Goal: Task Accomplishment & Management: Use online tool/utility

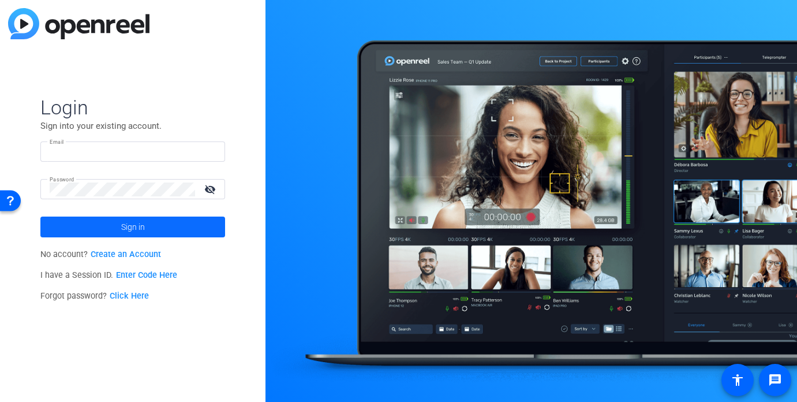
type input "ceylan.ersoy@fortune.com"
click at [174, 228] on span at bounding box center [132, 227] width 185 height 28
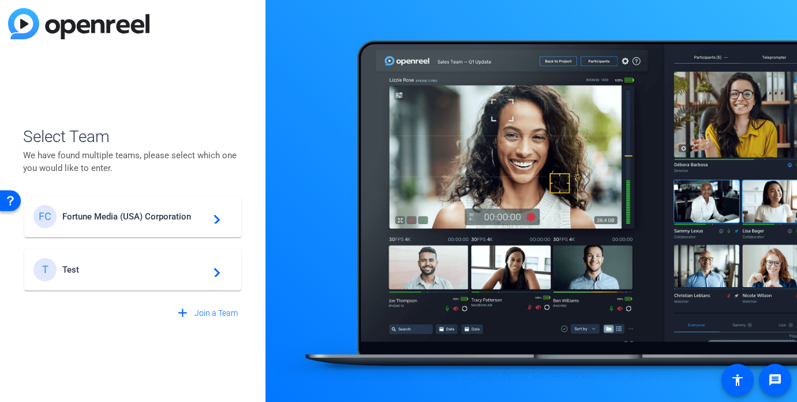
click at [174, 228] on mat-card-content "FC Fortune Media (USA) Corporation navigate_next" at bounding box center [132, 217] width 217 height 42
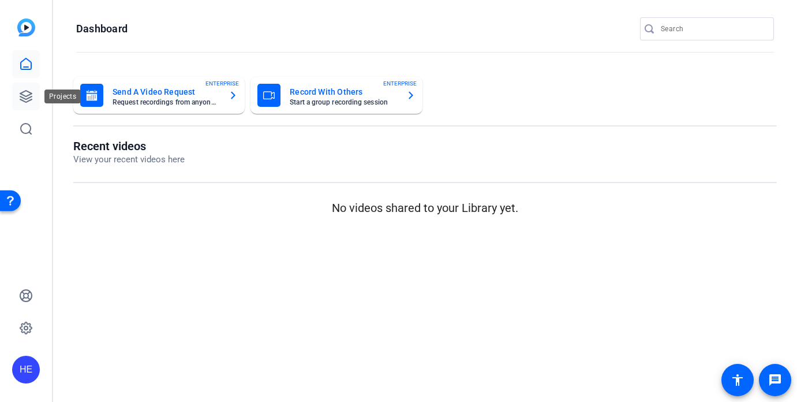
click at [17, 91] on link at bounding box center [26, 96] width 28 height 28
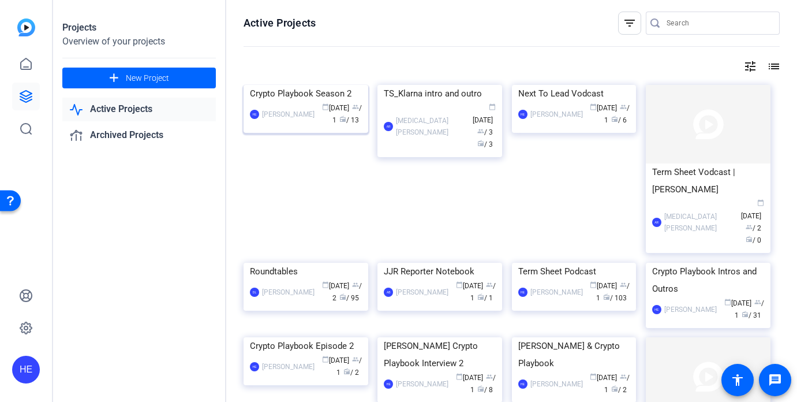
click at [299, 126] on div "HE Hélène Estèves calendar_today Sep 16 group / 1 radio / 13" at bounding box center [306, 114] width 112 height 24
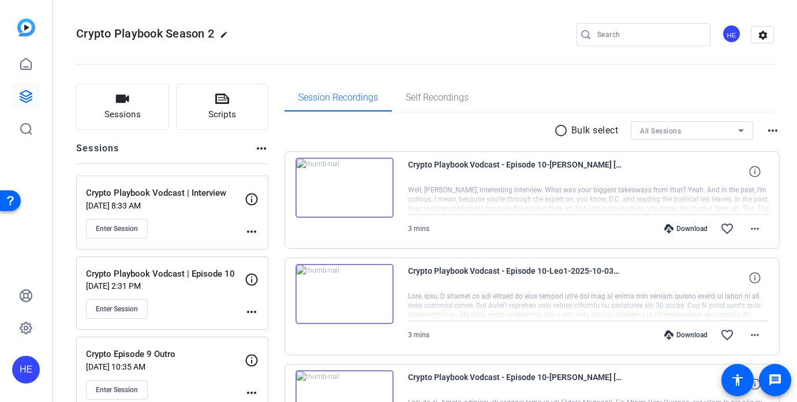
scroll to position [54, 0]
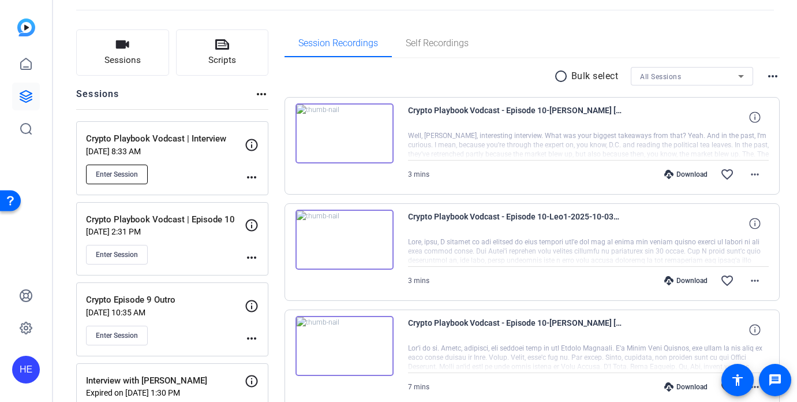
click at [119, 175] on span "Enter Session" at bounding box center [117, 174] width 42 height 9
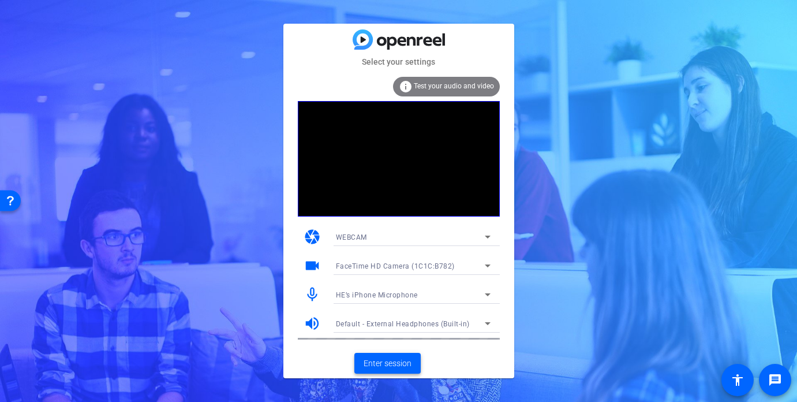
click at [381, 365] on span "Enter session" at bounding box center [387, 363] width 48 height 12
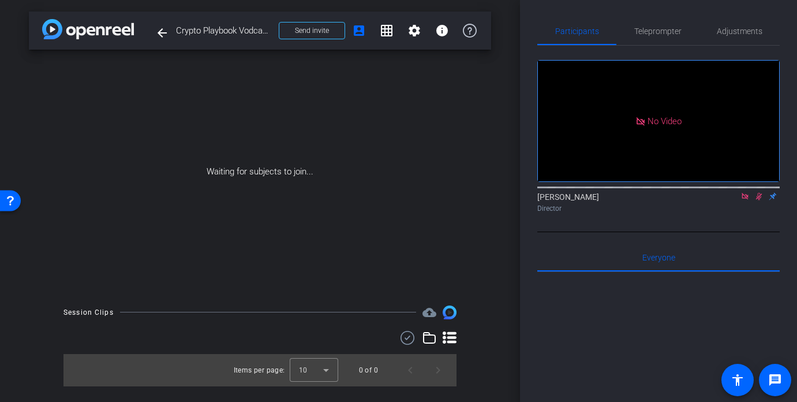
click at [741, 200] on icon at bounding box center [744, 196] width 9 height 8
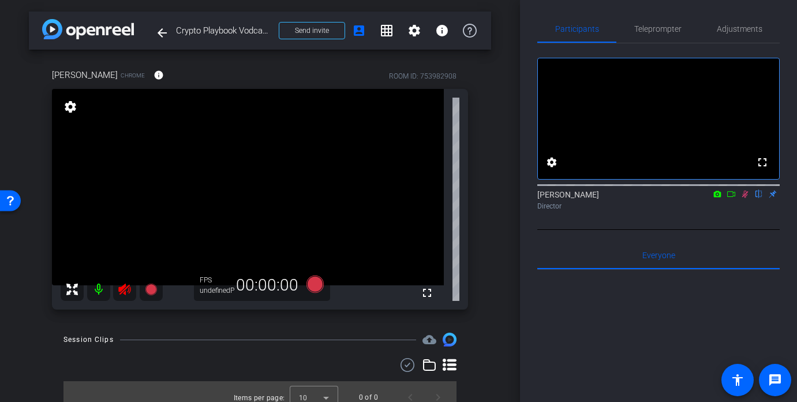
scroll to position [22, 0]
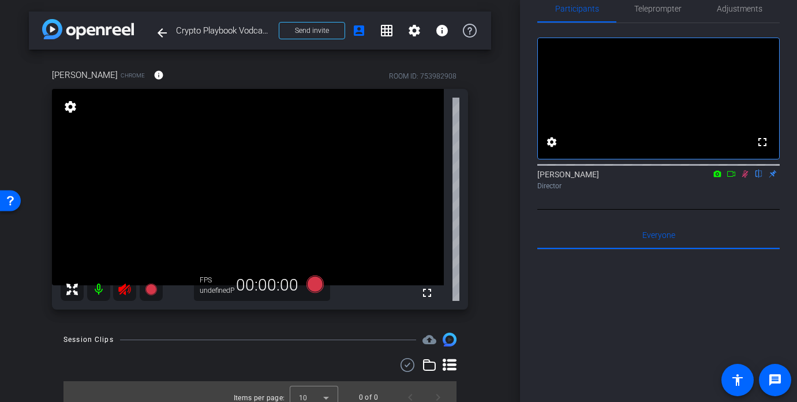
click at [743, 178] on icon at bounding box center [744, 174] width 9 height 8
click at [676, 13] on span "Teleprompter" at bounding box center [657, 9] width 47 height 8
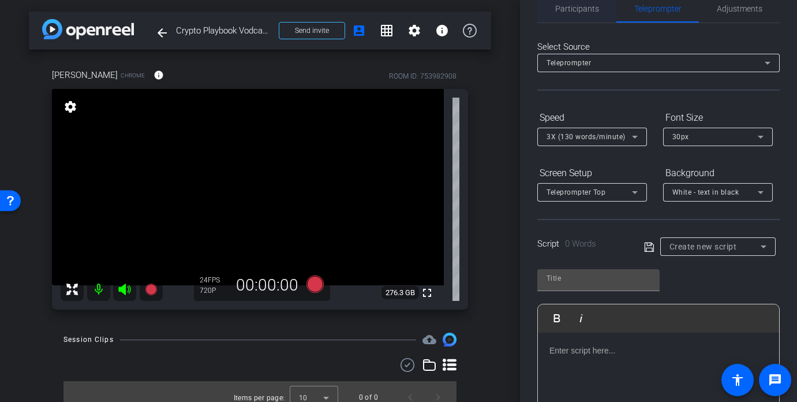
click at [587, 13] on span "Participants" at bounding box center [577, 9] width 44 height 8
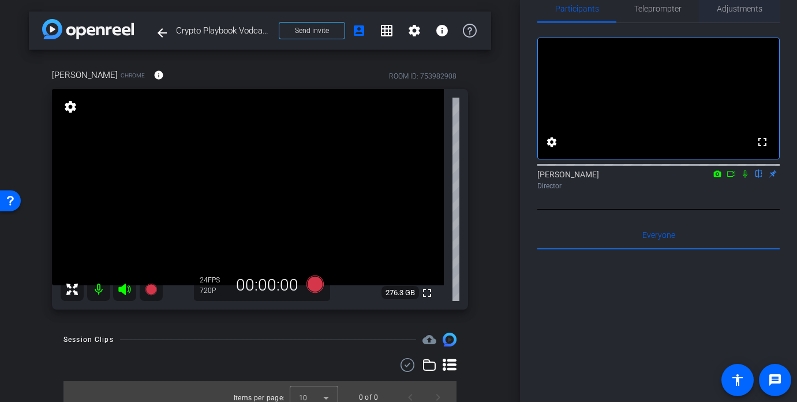
click at [744, 7] on span "Adjustments" at bounding box center [739, 9] width 46 height 8
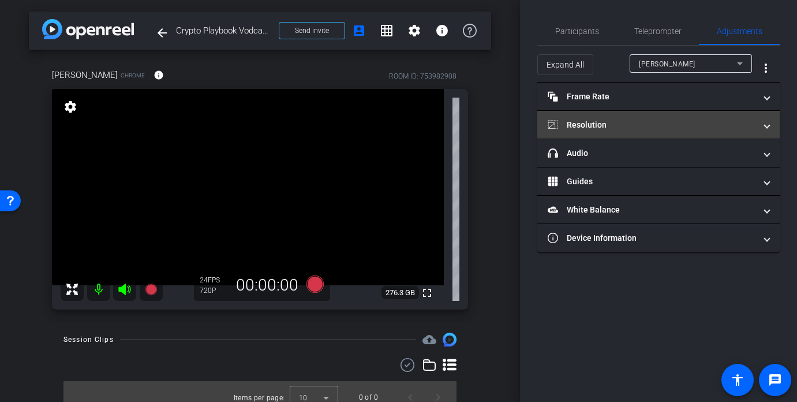
click at [626, 119] on mat-panel-title "Resolution" at bounding box center [651, 125] width 208 height 12
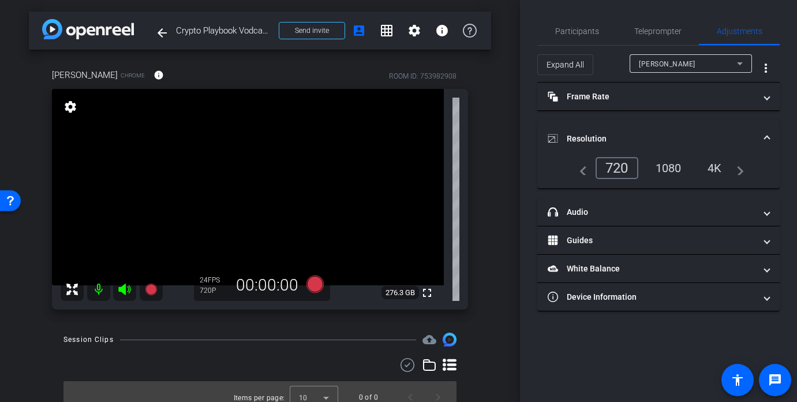
click at [664, 168] on div "1080" at bounding box center [668, 168] width 43 height 20
click at [577, 32] on span "Participants" at bounding box center [577, 31] width 44 height 8
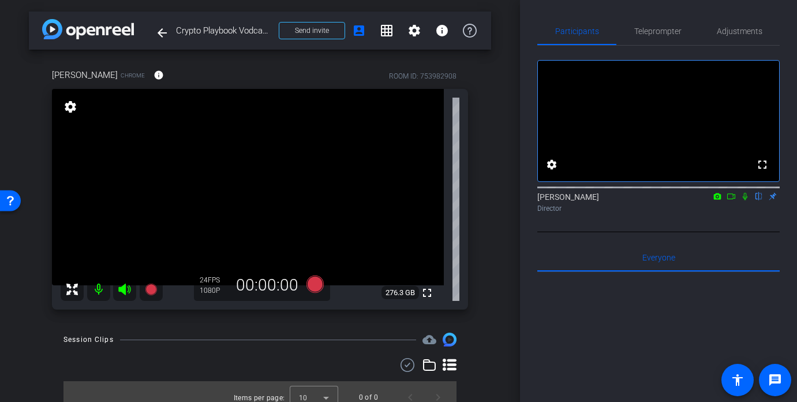
click at [746, 201] on mat-icon at bounding box center [745, 196] width 14 height 10
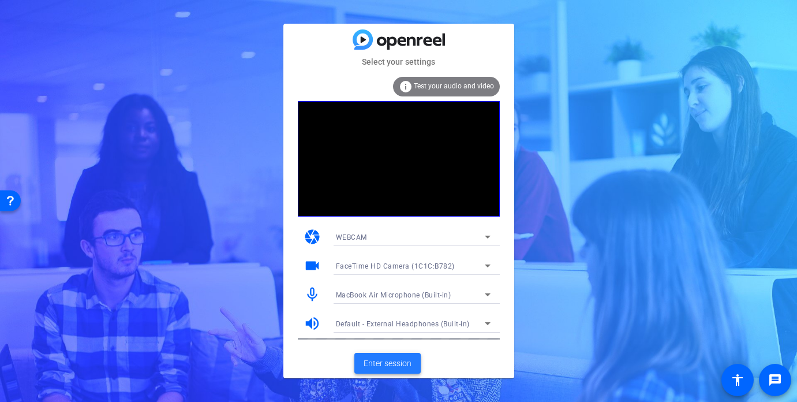
click at [371, 362] on span "Enter session" at bounding box center [387, 363] width 48 height 12
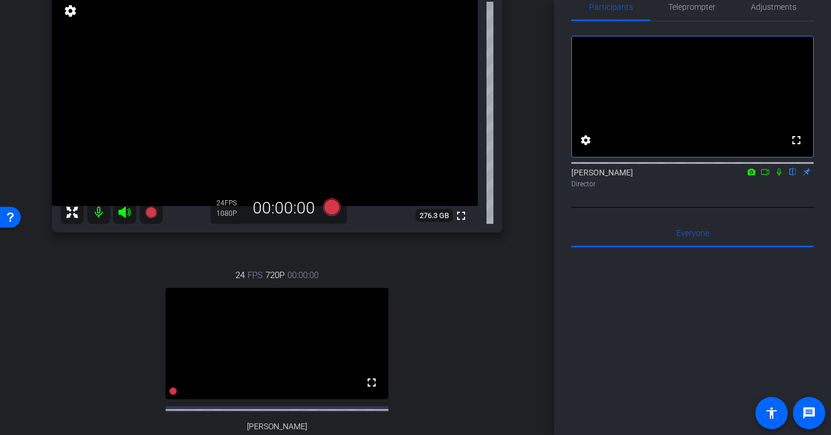
scroll to position [96, 0]
click at [768, 10] on span "Adjustments" at bounding box center [774, 7] width 46 height 8
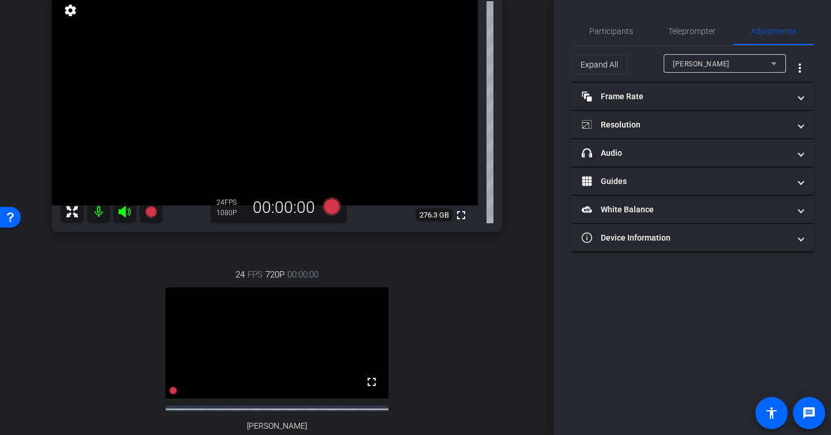
click at [706, 63] on span "[PERSON_NAME]" at bounding box center [701, 64] width 57 height 8
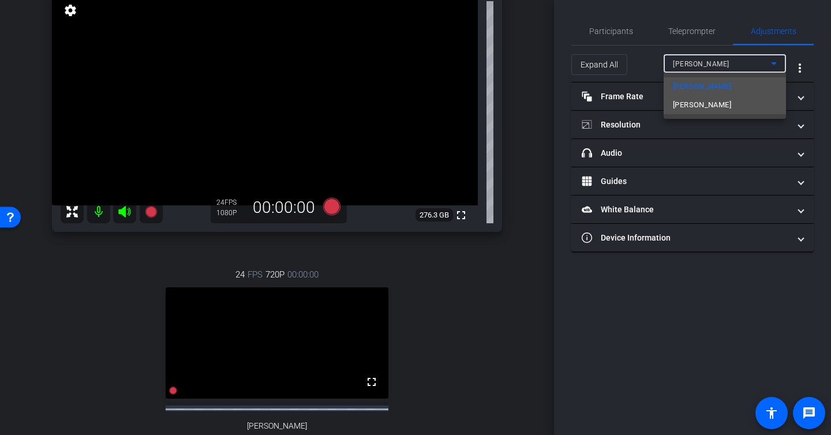
click at [700, 109] on span "[PERSON_NAME]" at bounding box center [702, 105] width 58 height 14
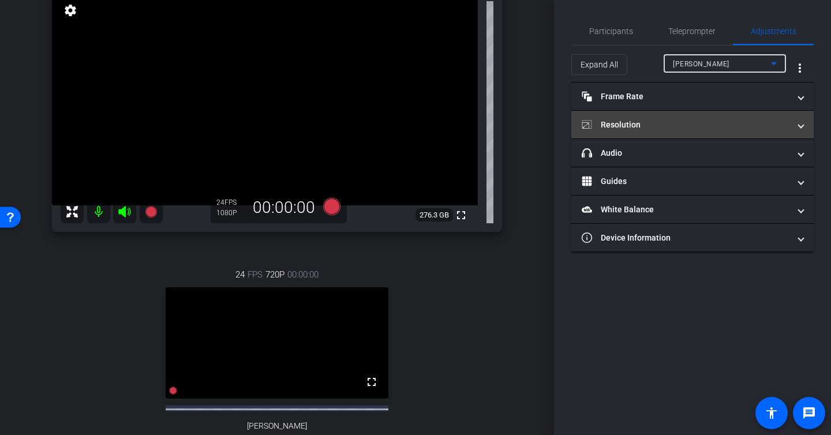
click at [693, 128] on mat-panel-title "Resolution" at bounding box center [685, 125] width 208 height 12
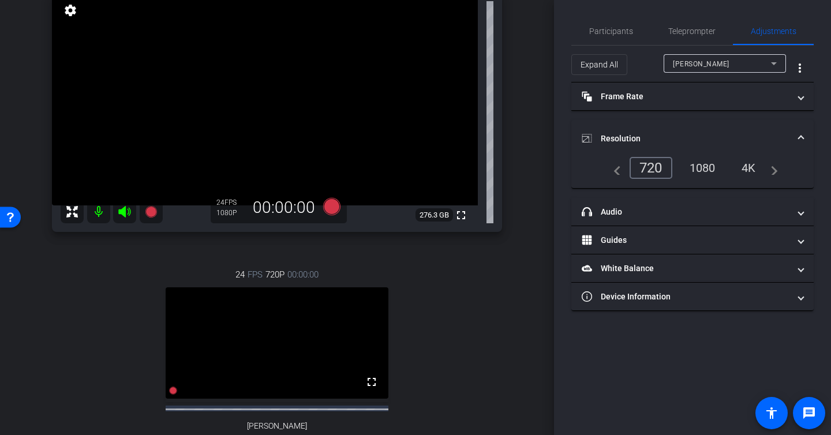
click at [703, 178] on div "navigate_before 720 1080 4K navigate_next" at bounding box center [692, 168] width 171 height 22
click at [704, 174] on div "1080" at bounding box center [702, 168] width 43 height 20
click at [718, 164] on div "1080" at bounding box center [702, 168] width 43 height 20
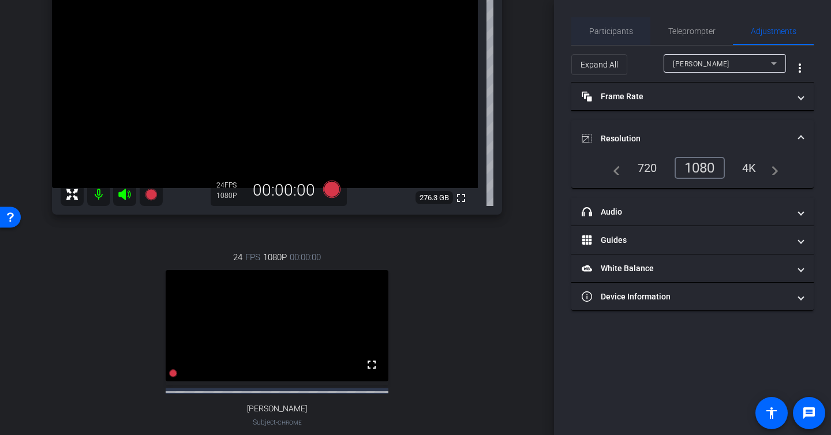
click at [622, 27] on span "Participants" at bounding box center [611, 31] width 44 height 8
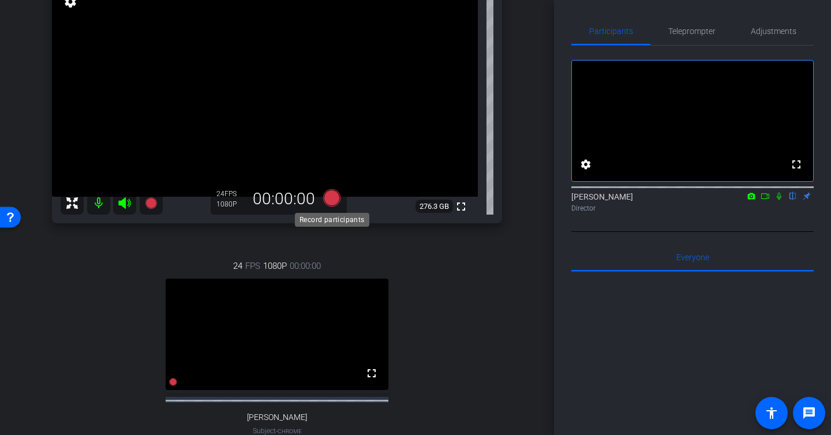
scroll to position [107, 0]
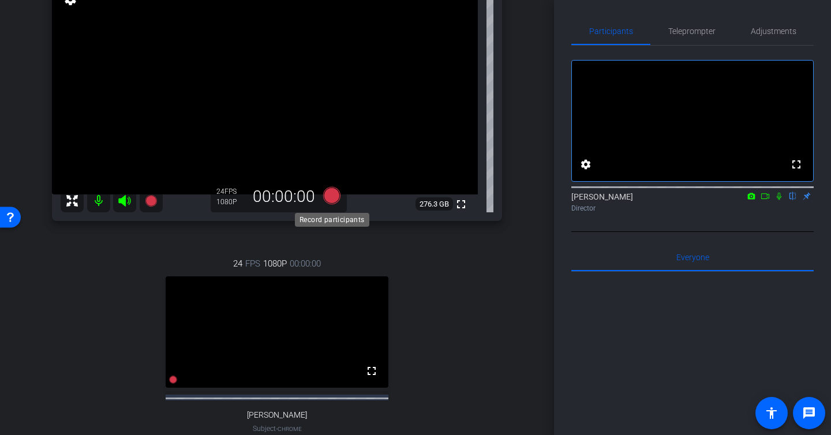
click at [331, 199] on icon at bounding box center [331, 195] width 17 height 17
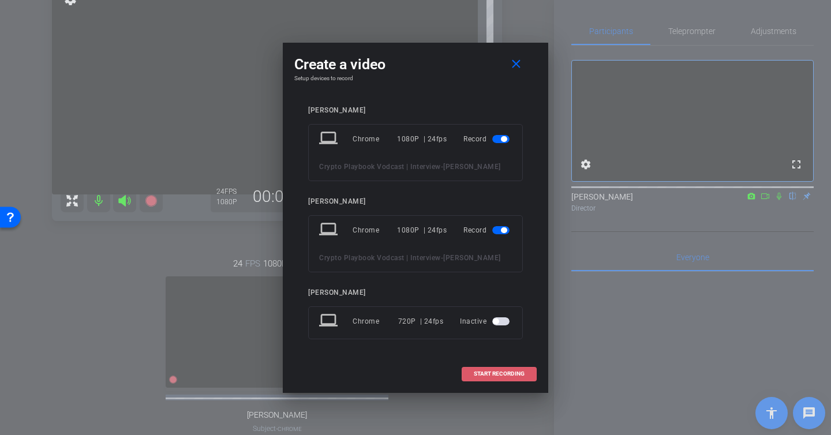
click at [511, 374] on span "START RECORDING" at bounding box center [499, 374] width 51 height 6
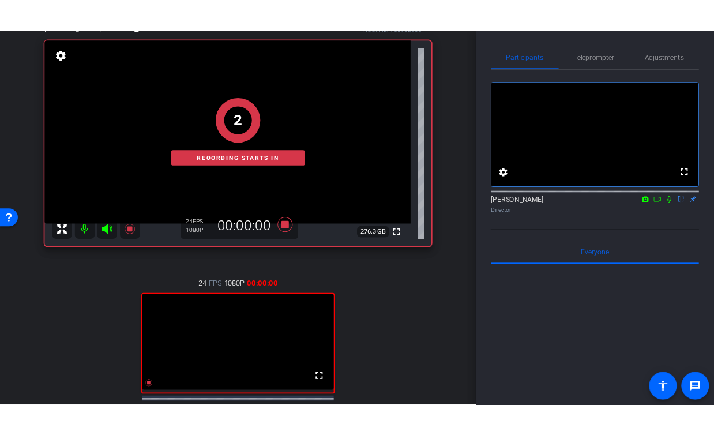
scroll to position [102, 0]
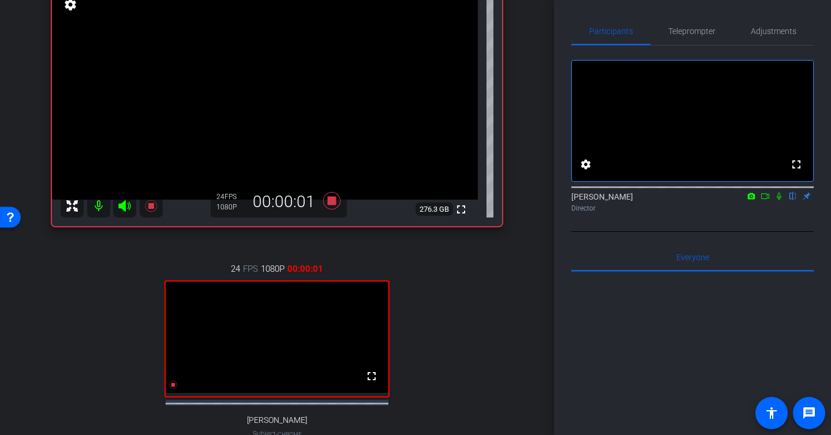
click at [766, 200] on icon at bounding box center [764, 196] width 9 height 8
click at [793, 200] on icon at bounding box center [792, 196] width 5 height 7
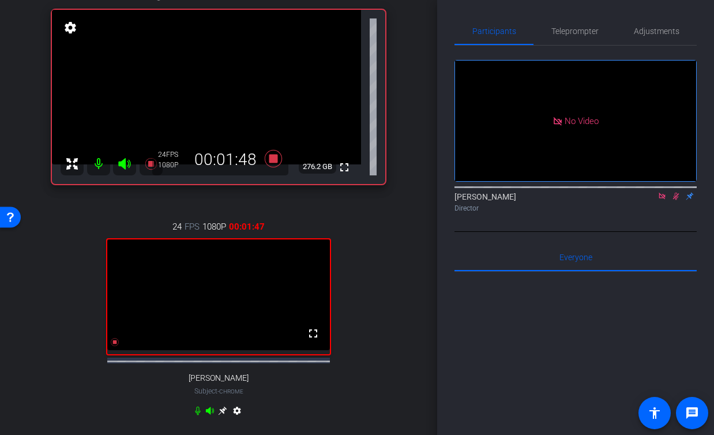
scroll to position [78, 0]
click at [100, 169] on mat-icon at bounding box center [98, 164] width 23 height 23
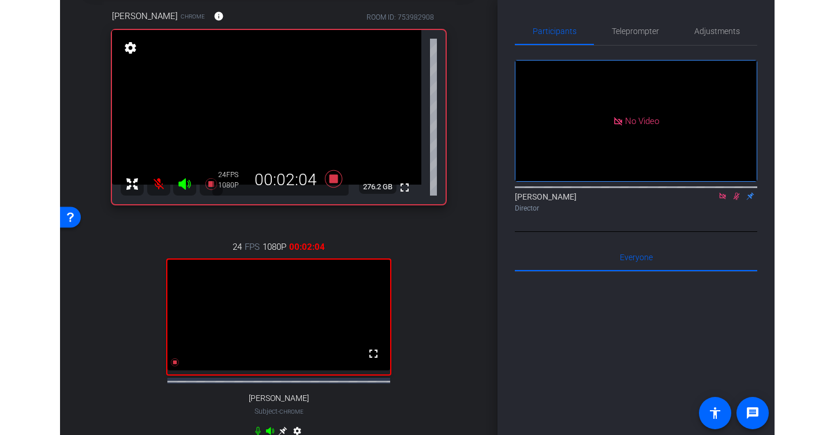
scroll to position [60, 0]
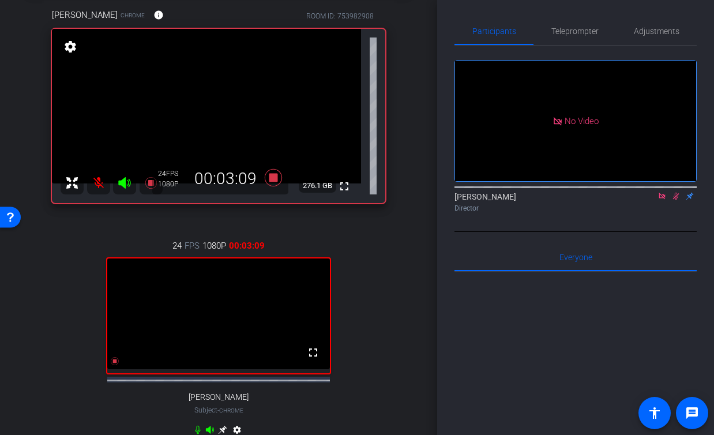
drag, startPoint x: 99, startPoint y: 182, endPoint x: 73, endPoint y: 261, distance: 83.7
click at [73, 261] on div "[PERSON_NAME] Chrome info ROOM ID: 753982908 fullscreen settings 276.1 GB 24 FP…" at bounding box center [219, 230] width 380 height 480
click at [99, 180] on mat-icon at bounding box center [98, 182] width 23 height 23
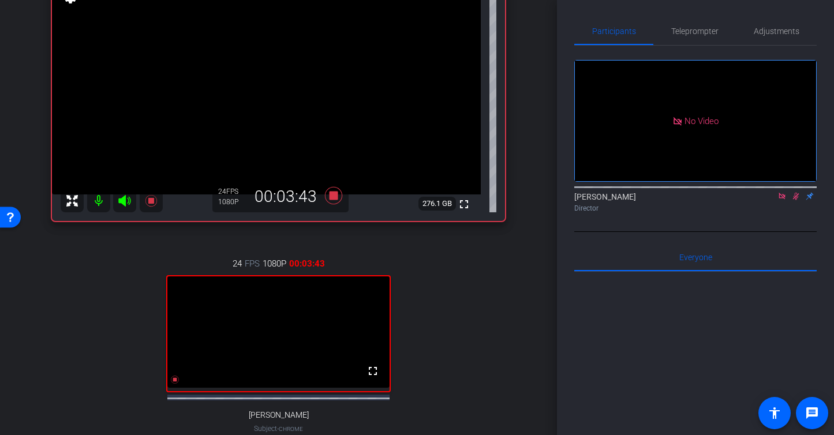
scroll to position [103, 0]
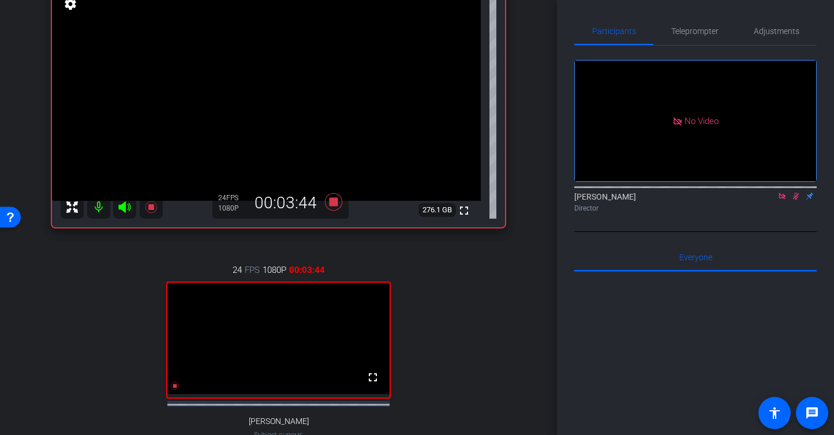
click at [784, 199] on icon at bounding box center [781, 196] width 6 height 6
click at [782, 200] on icon at bounding box center [781, 196] width 9 height 8
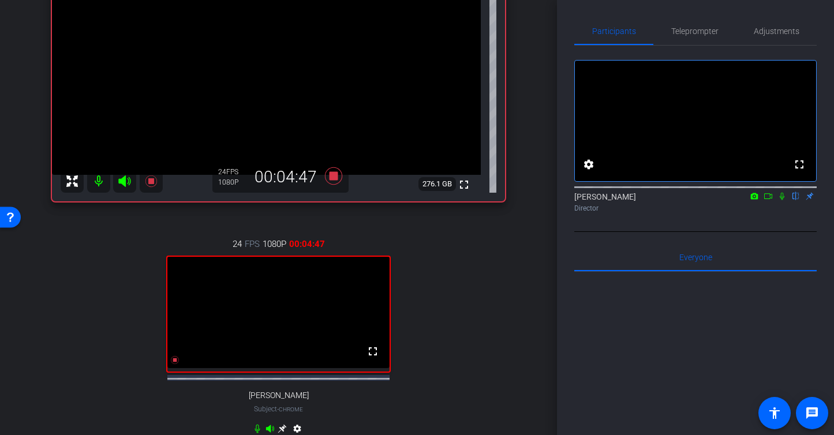
scroll to position [114, 0]
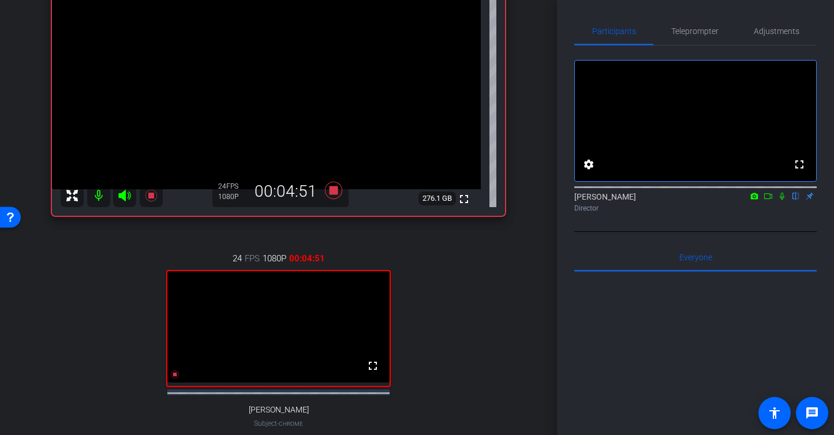
click at [781, 200] on icon at bounding box center [781, 196] width 9 height 8
click at [771, 200] on icon at bounding box center [767, 196] width 9 height 8
click at [101, 193] on mat-icon at bounding box center [98, 195] width 23 height 23
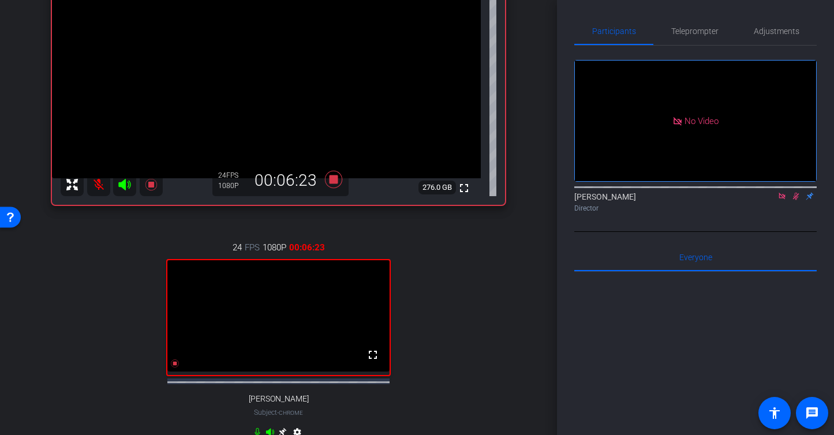
scroll to position [89, 0]
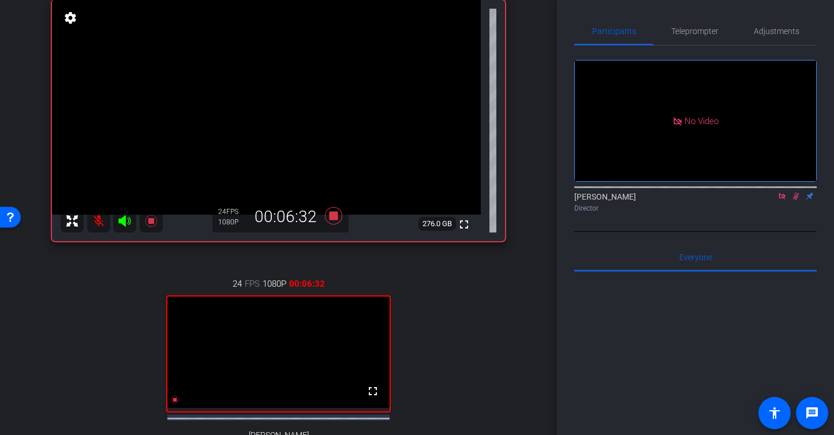
click at [99, 222] on mat-icon at bounding box center [98, 220] width 23 height 23
click at [97, 227] on mat-icon at bounding box center [98, 220] width 23 height 23
click at [96, 220] on mat-icon at bounding box center [98, 221] width 23 height 23
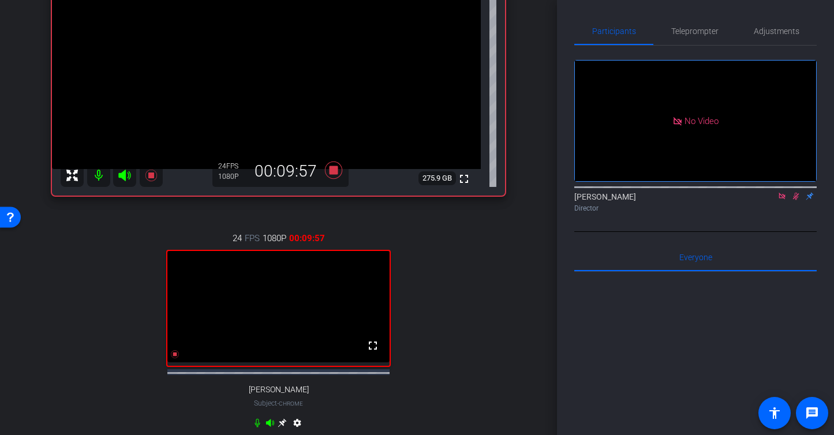
scroll to position [144, 0]
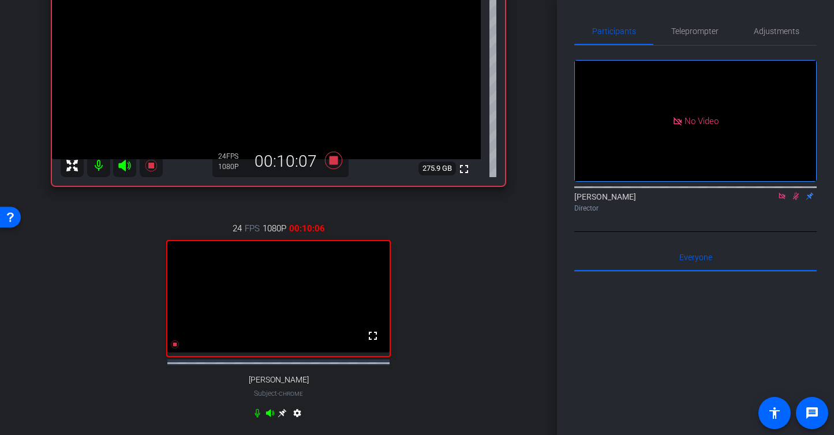
click at [97, 166] on mat-icon at bounding box center [98, 165] width 23 height 23
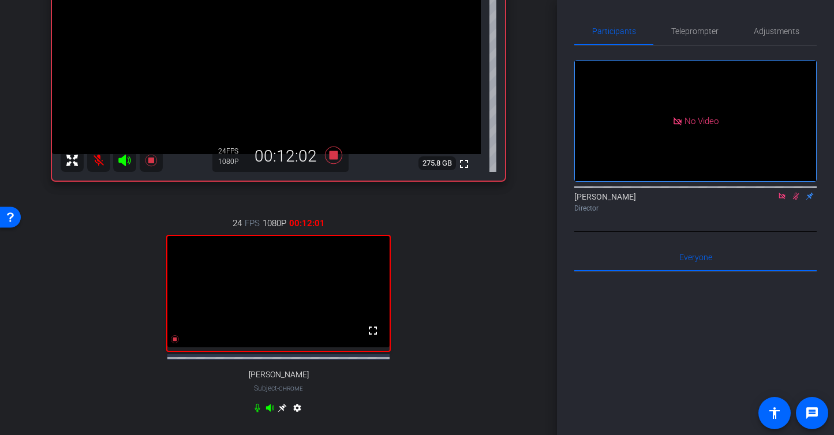
scroll to position [58, 0]
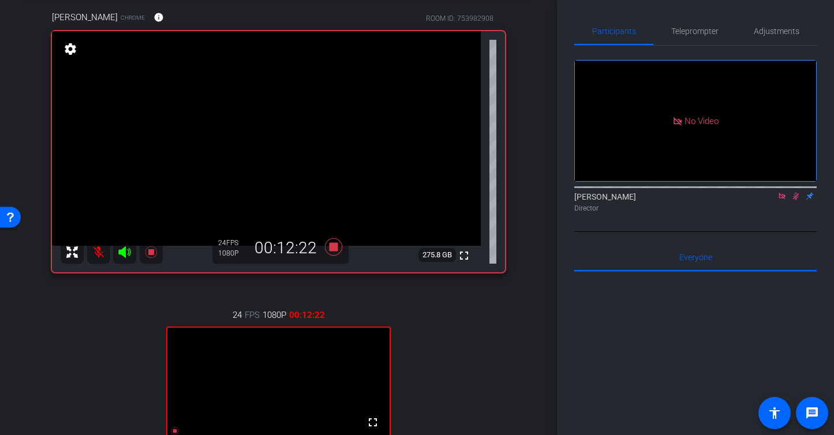
click at [98, 250] on mat-icon at bounding box center [98, 252] width 23 height 23
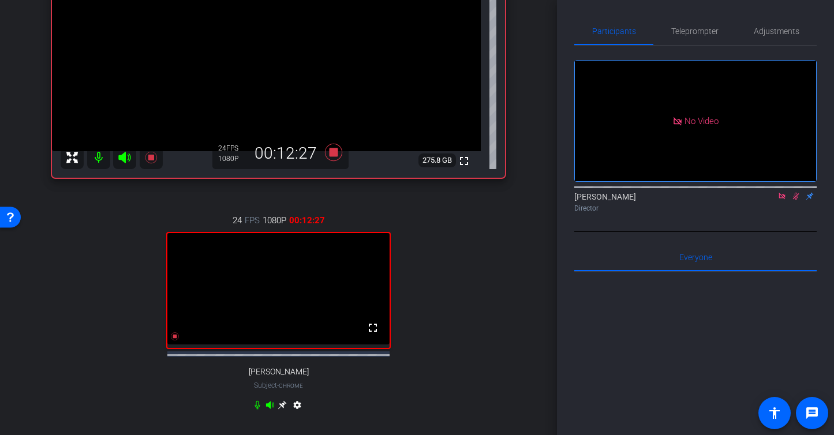
scroll to position [181, 0]
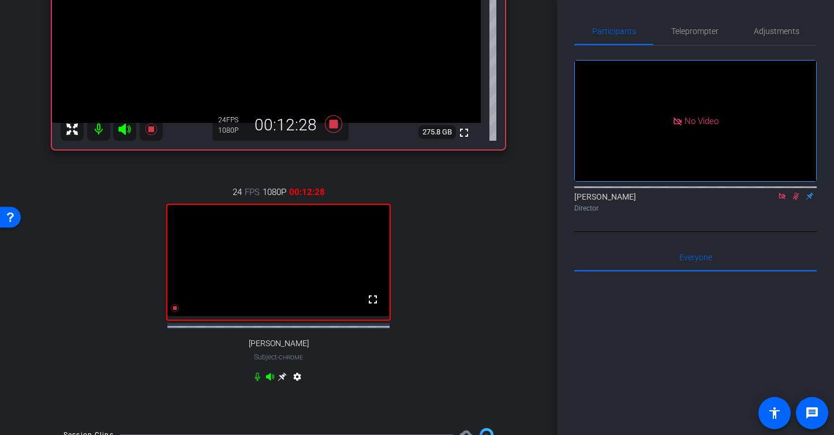
click at [258, 381] on icon at bounding box center [257, 376] width 5 height 9
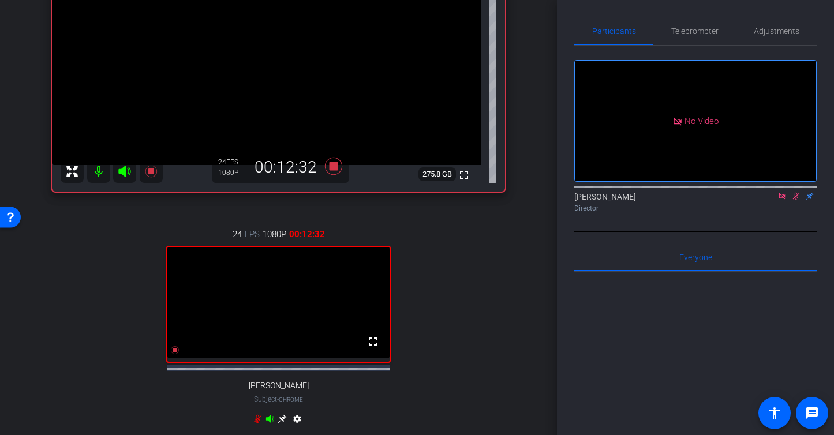
scroll to position [148, 0]
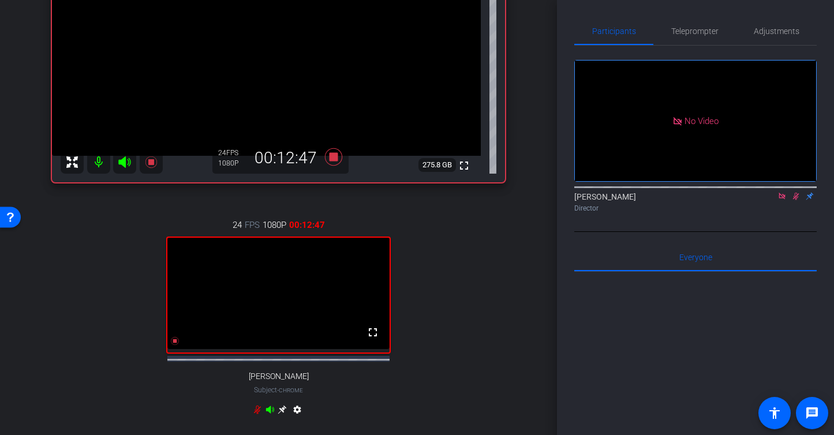
click at [257, 401] on icon at bounding box center [257, 409] width 9 height 9
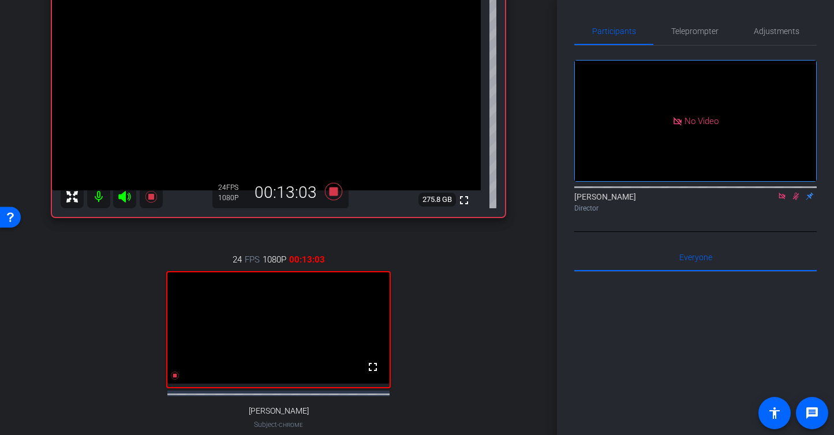
scroll to position [110, 0]
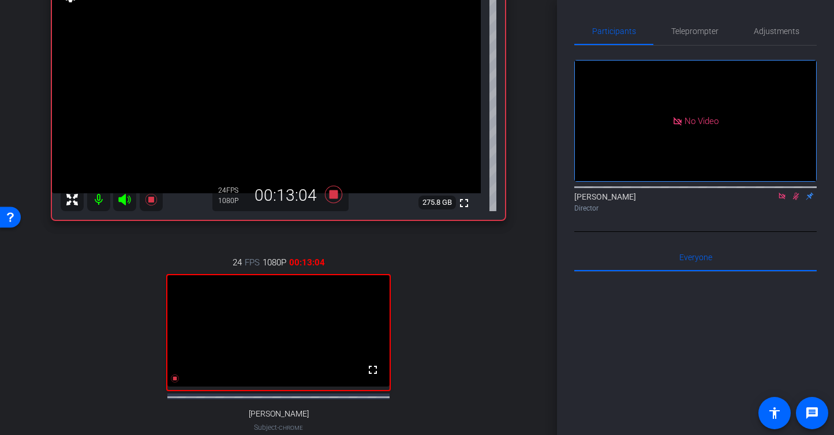
click at [100, 201] on mat-icon at bounding box center [98, 199] width 23 height 23
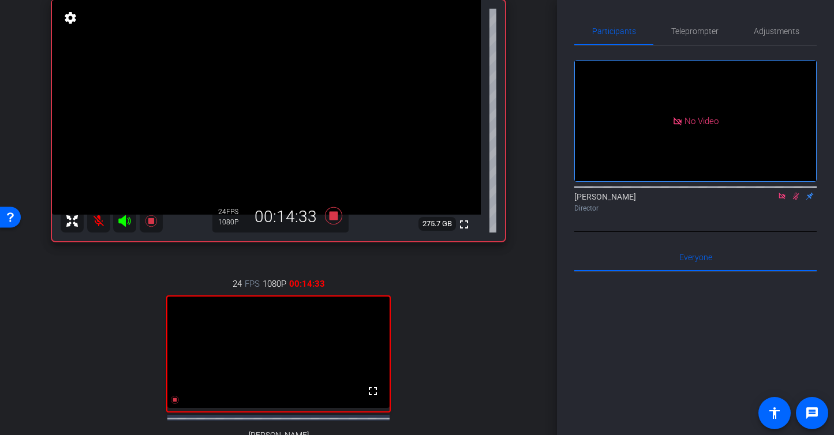
scroll to position [96, 0]
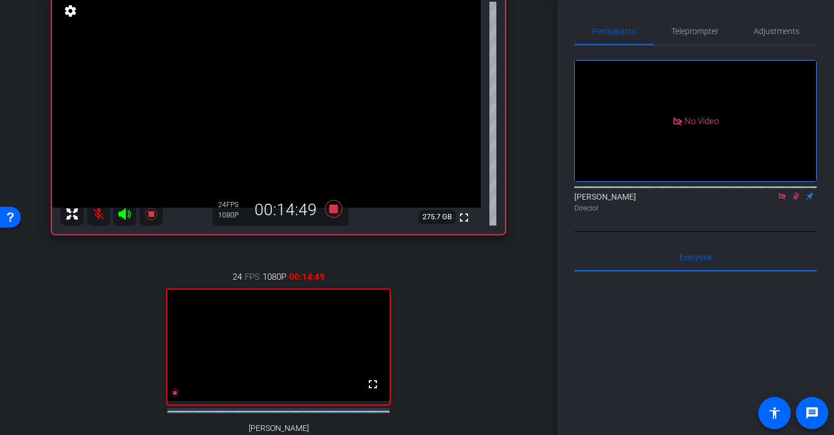
click at [98, 213] on mat-icon at bounding box center [98, 213] width 23 height 23
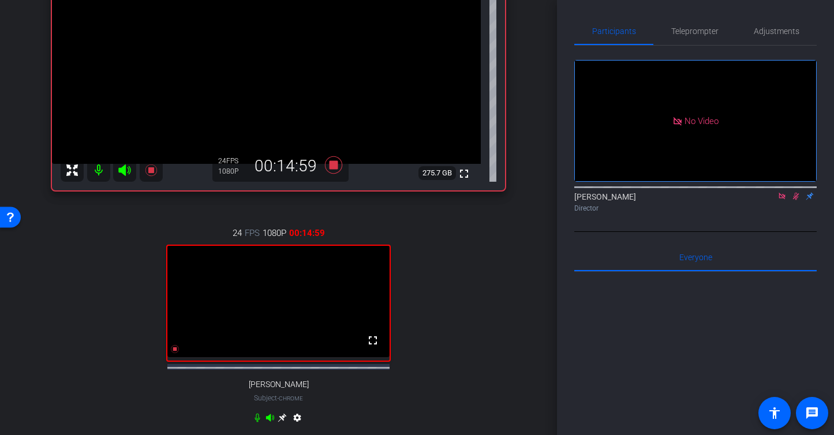
scroll to position [140, 0]
click at [94, 167] on mat-icon at bounding box center [98, 169] width 23 height 23
click at [98, 170] on mat-icon at bounding box center [98, 169] width 23 height 23
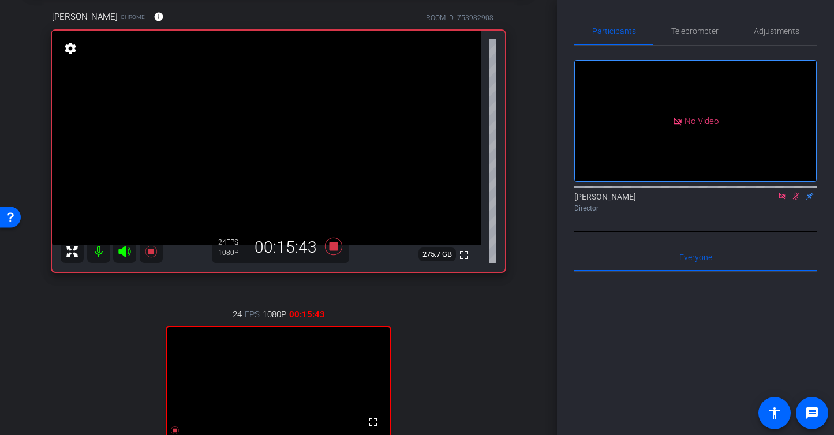
scroll to position [57, 0]
click at [153, 15] on mat-icon "info" at bounding box center [158, 18] width 10 height 10
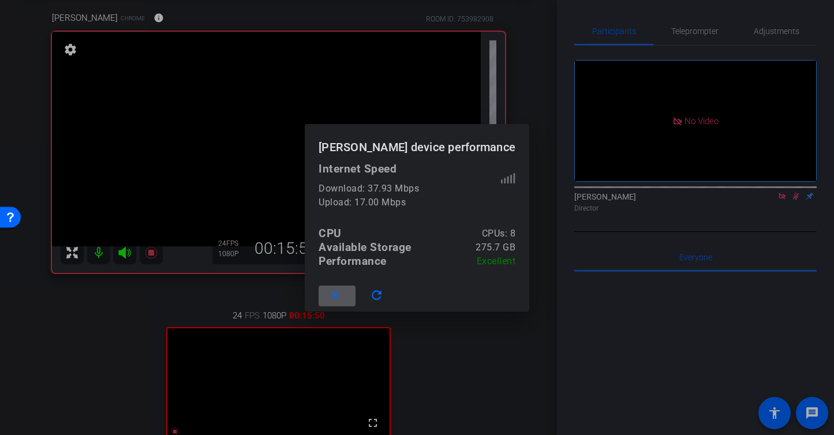
click at [342, 296] on mat-icon "close" at bounding box center [335, 295] width 14 height 14
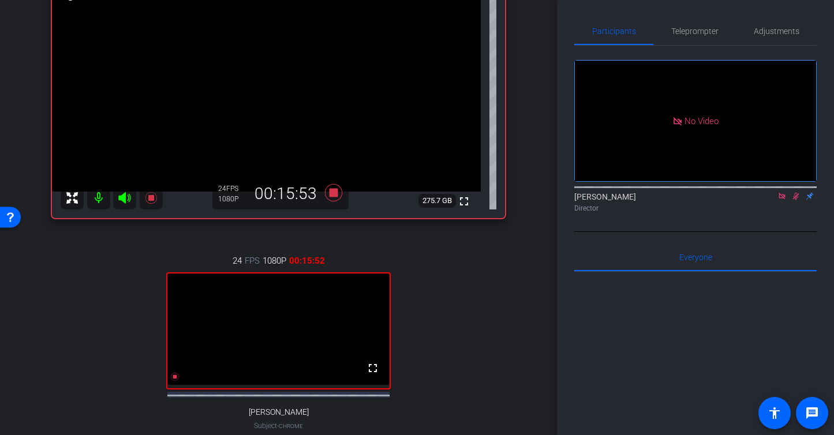
scroll to position [149, 0]
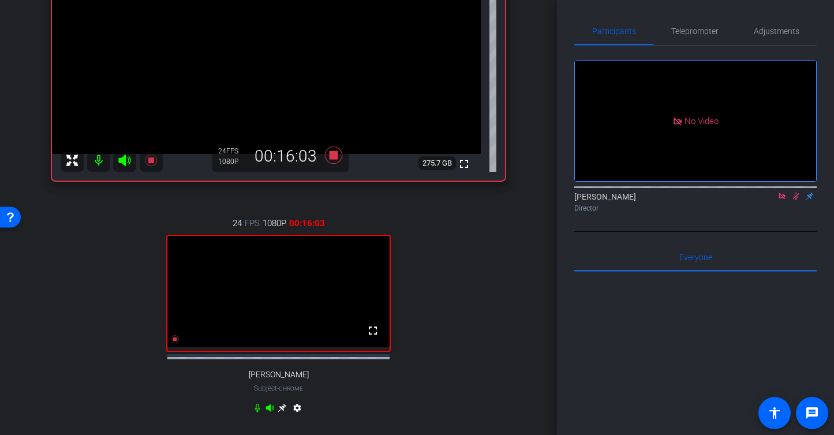
click at [98, 160] on mat-icon at bounding box center [98, 160] width 23 height 23
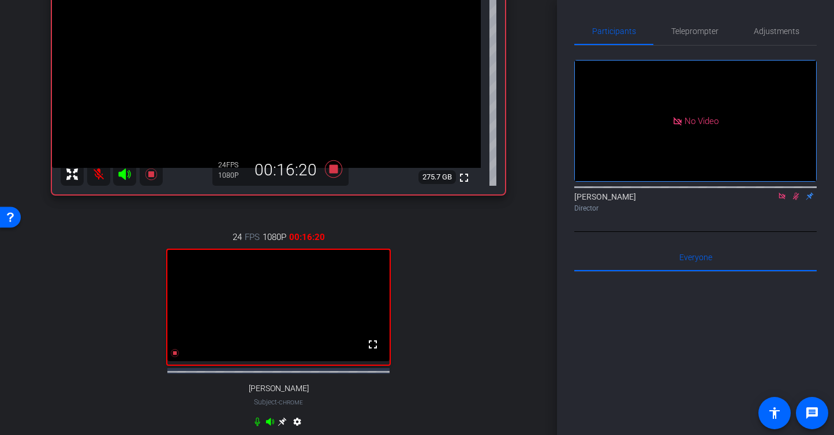
click at [97, 171] on mat-icon at bounding box center [98, 174] width 23 height 23
click at [97, 174] on mat-icon at bounding box center [98, 174] width 23 height 23
click at [100, 178] on mat-icon at bounding box center [98, 174] width 23 height 23
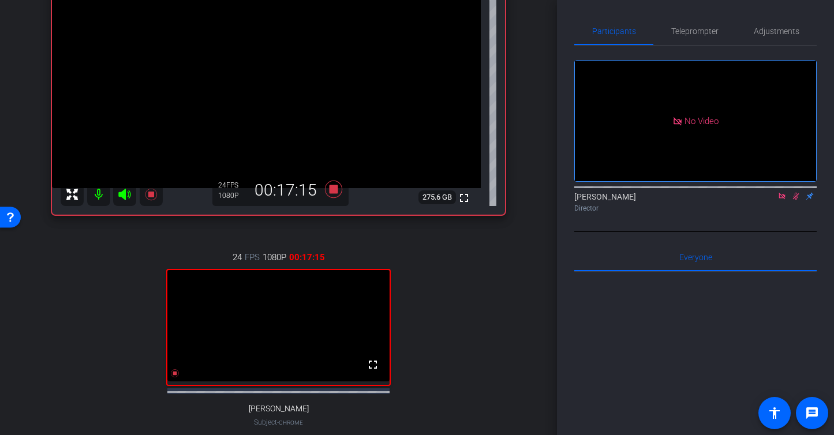
scroll to position [108, 0]
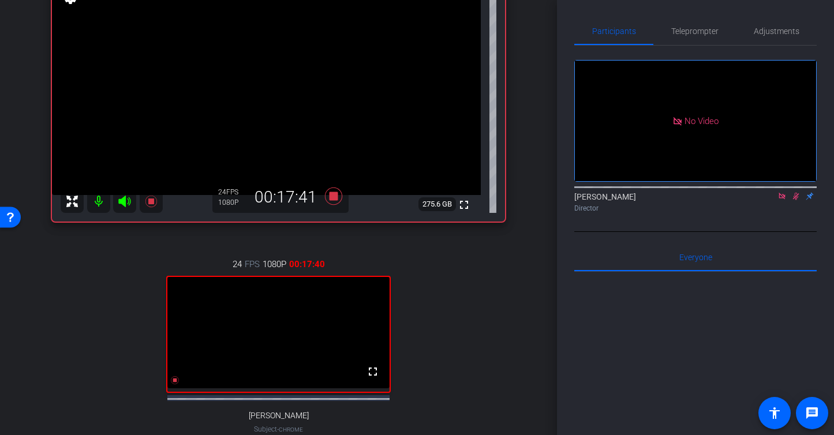
click at [98, 200] on mat-icon at bounding box center [98, 201] width 23 height 23
click at [99, 201] on mat-icon at bounding box center [98, 201] width 23 height 23
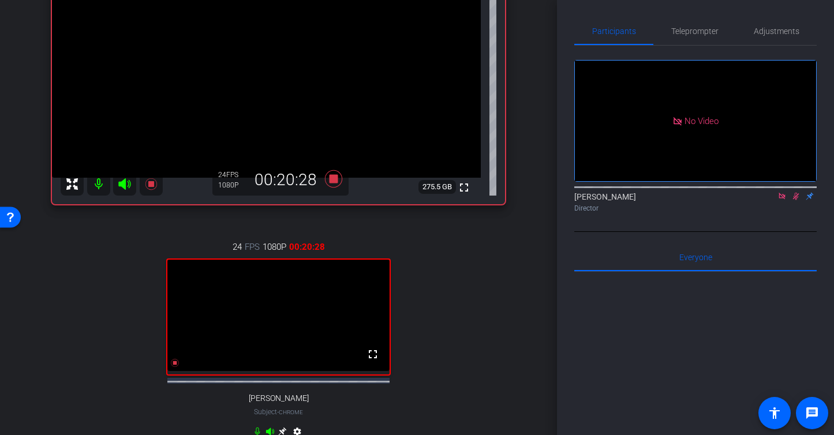
scroll to position [132, 0]
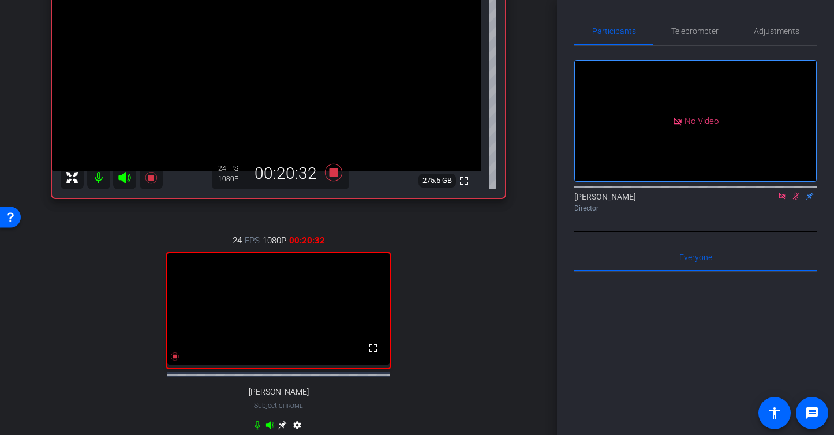
click at [101, 177] on mat-icon at bounding box center [98, 177] width 23 height 23
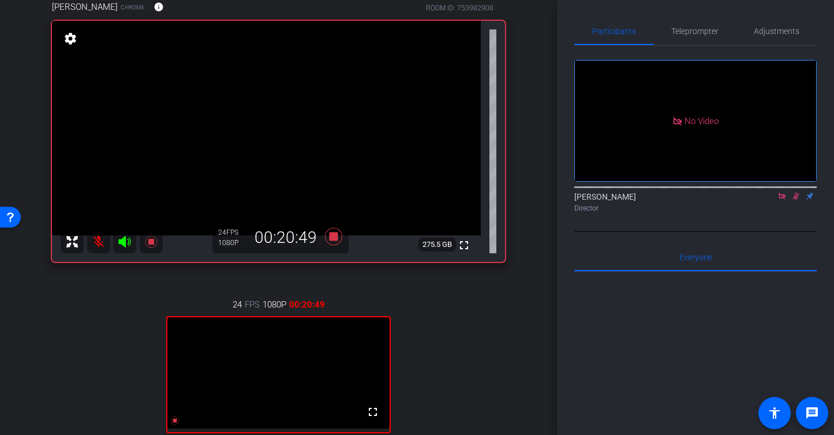
scroll to position [95, 0]
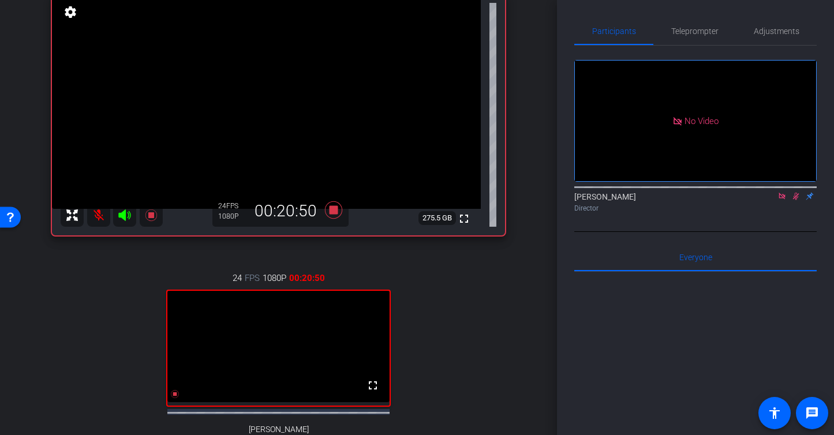
click at [96, 217] on mat-icon at bounding box center [98, 215] width 23 height 23
click at [97, 213] on mat-icon at bounding box center [98, 215] width 23 height 23
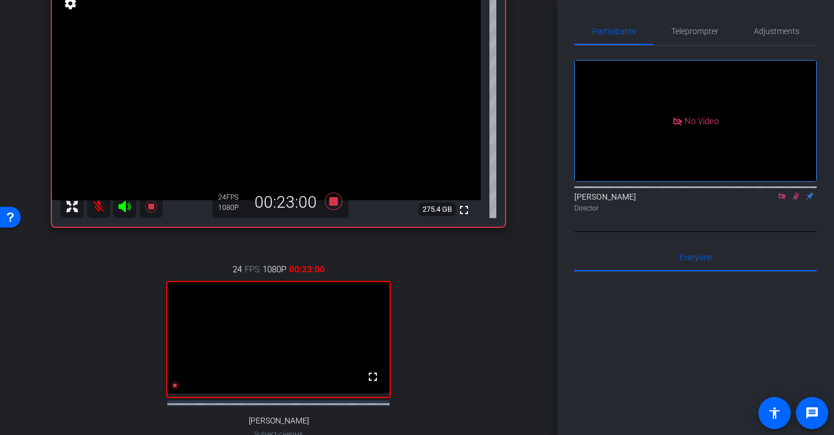
scroll to position [104, 0]
click at [96, 204] on mat-icon at bounding box center [98, 205] width 23 height 23
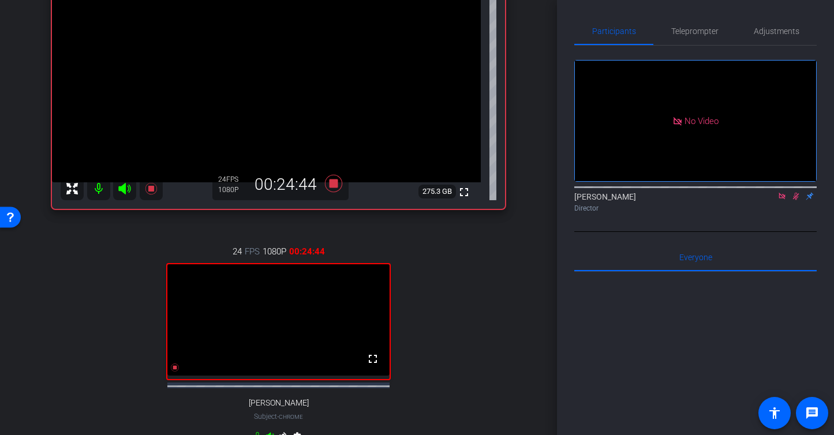
scroll to position [123, 0]
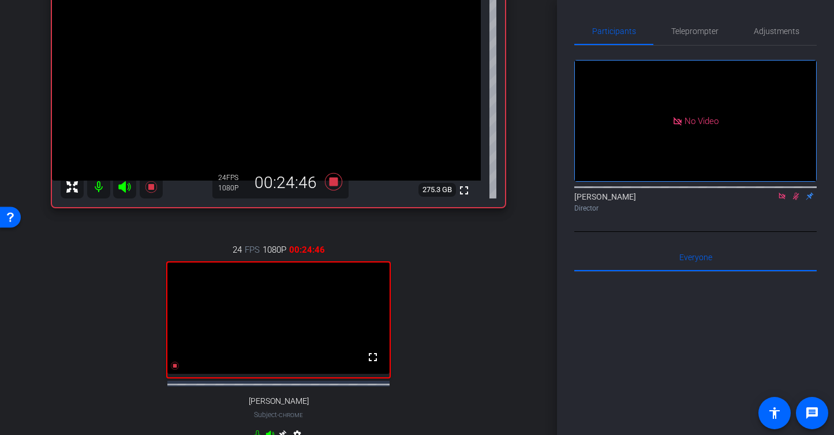
click at [781, 200] on icon at bounding box center [781, 196] width 9 height 8
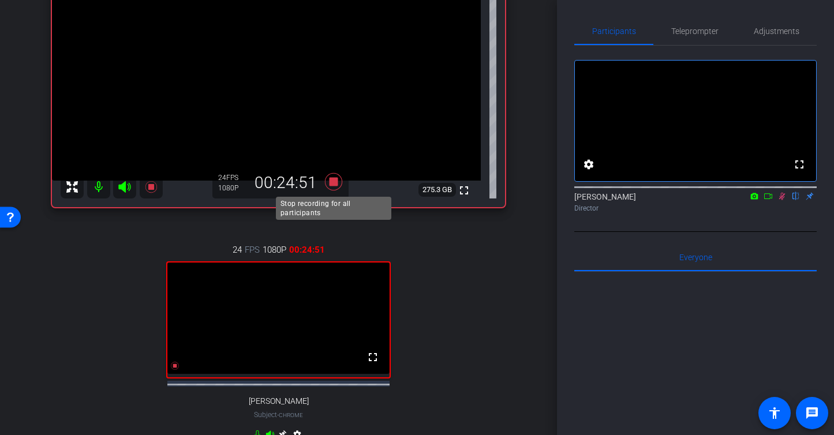
click at [331, 181] on icon at bounding box center [332, 181] width 17 height 17
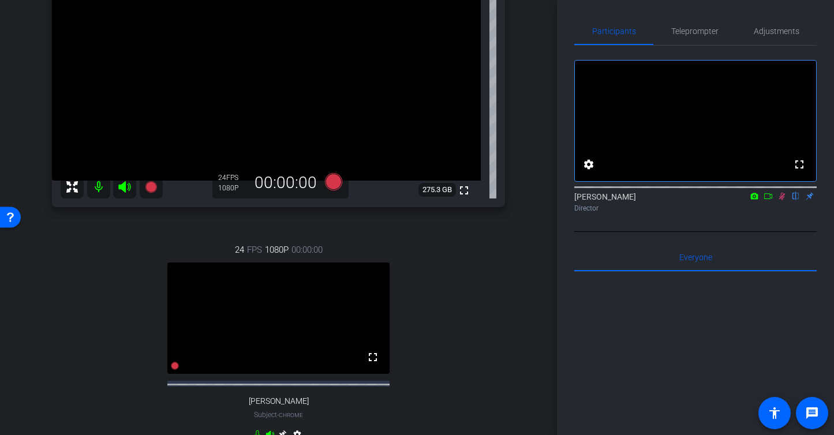
click at [782, 200] on icon at bounding box center [782, 196] width 6 height 7
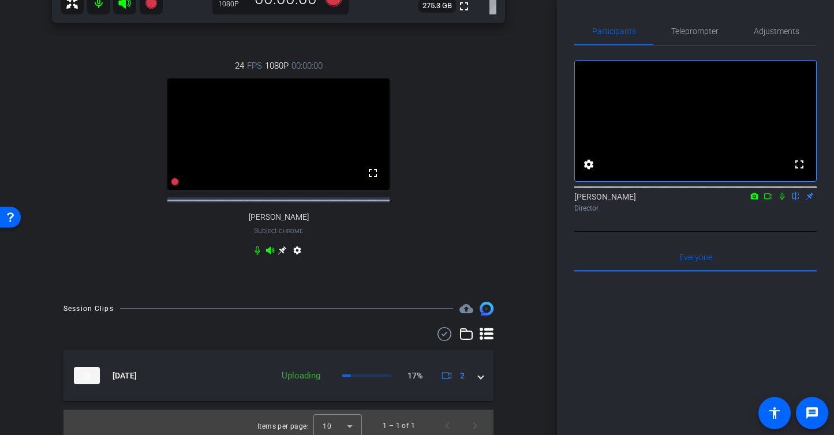
scroll to position [324, 0]
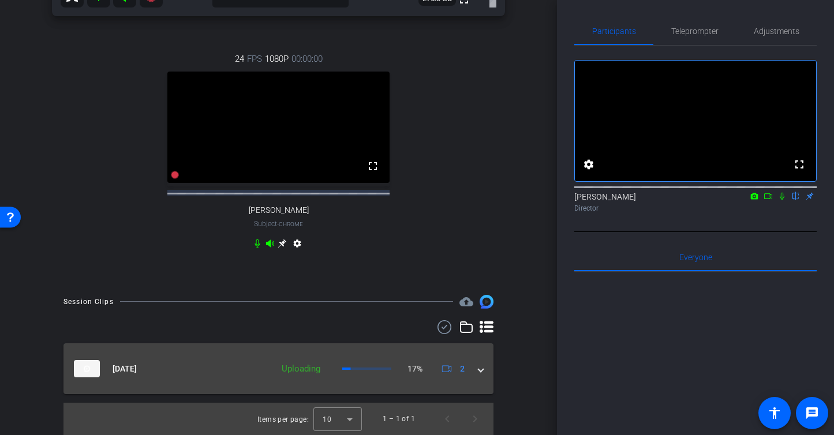
click at [478, 373] on div "[DATE] Uploading 17% 2" at bounding box center [276, 368] width 404 height 17
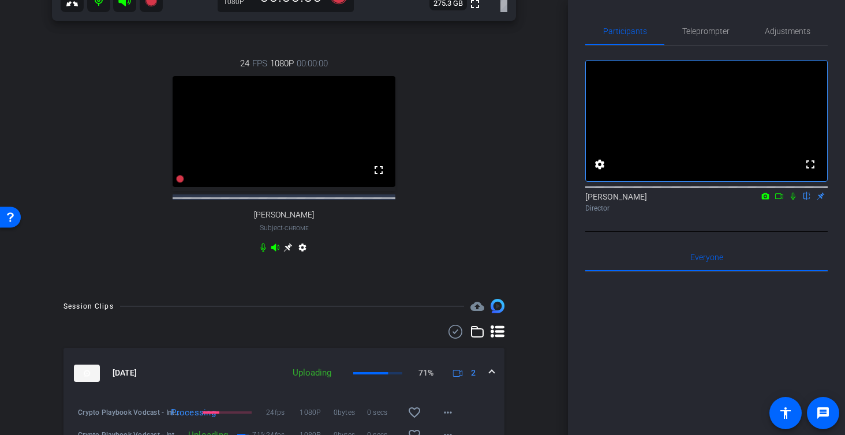
scroll to position [393, 0]
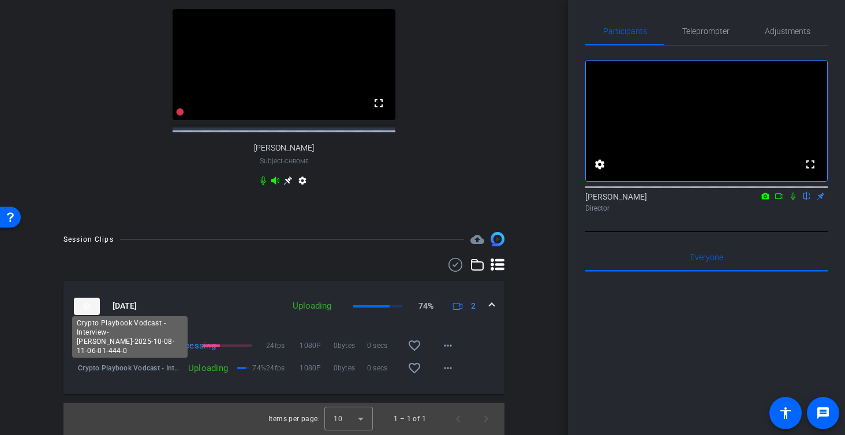
click at [136, 369] on span "Crypto Playbook Vodcast - Interview-[PERSON_NAME]-2025-10-08-11-06-01-444-0" at bounding box center [130, 368] width 104 height 12
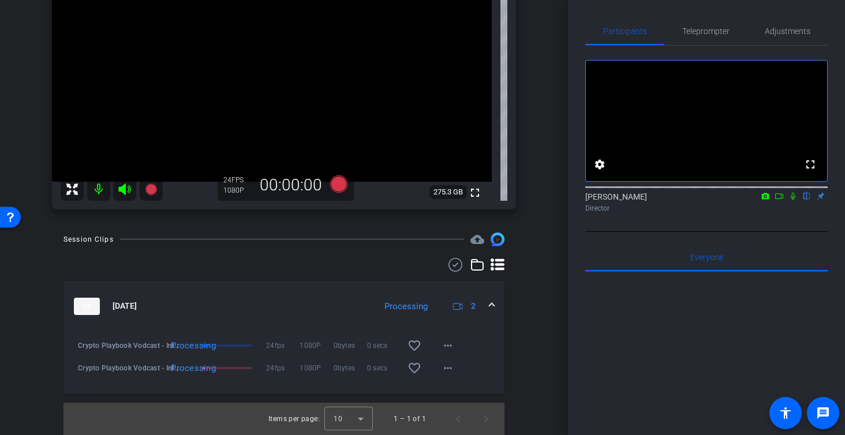
scroll to position [127, 0]
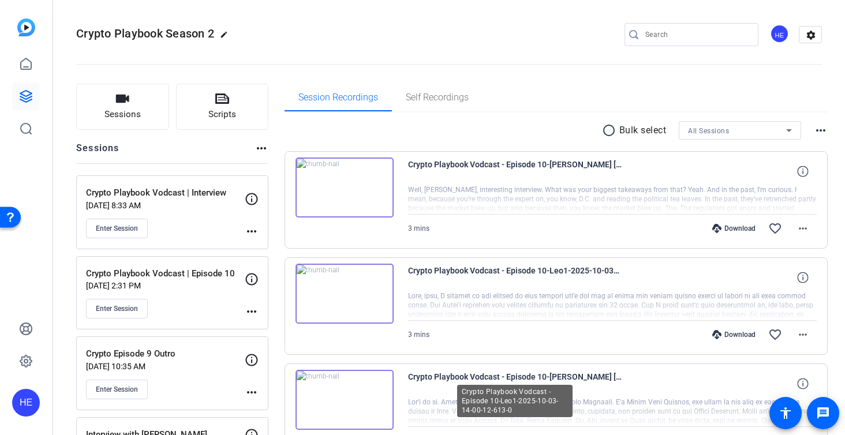
scroll to position [54, 0]
